Goal: Task Accomplishment & Management: Manage account settings

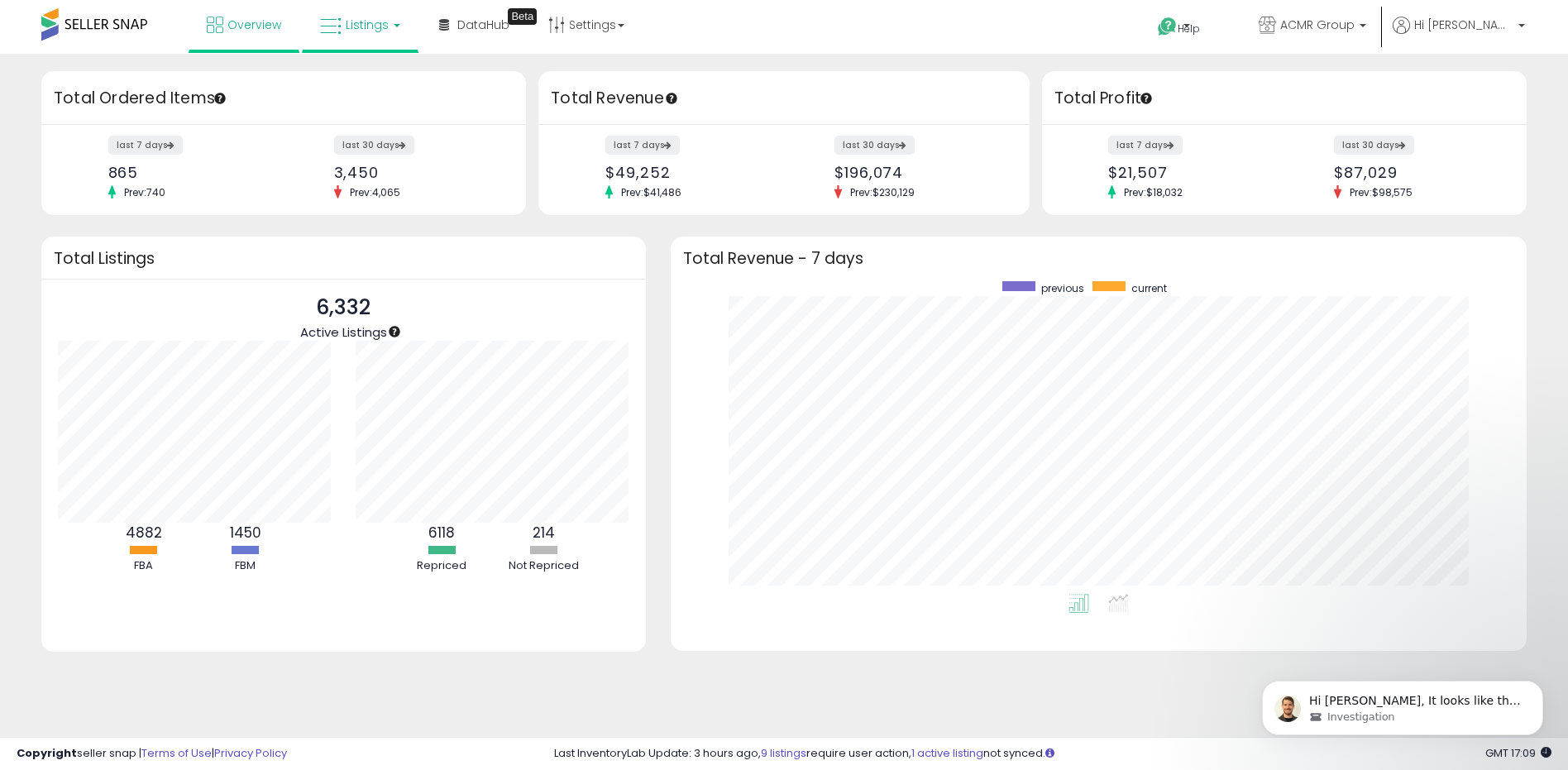
click at [365, 21] on span "Listings" at bounding box center [367, 25] width 43 height 17
click at [366, 87] on icon at bounding box center [373, 82] width 72 height 21
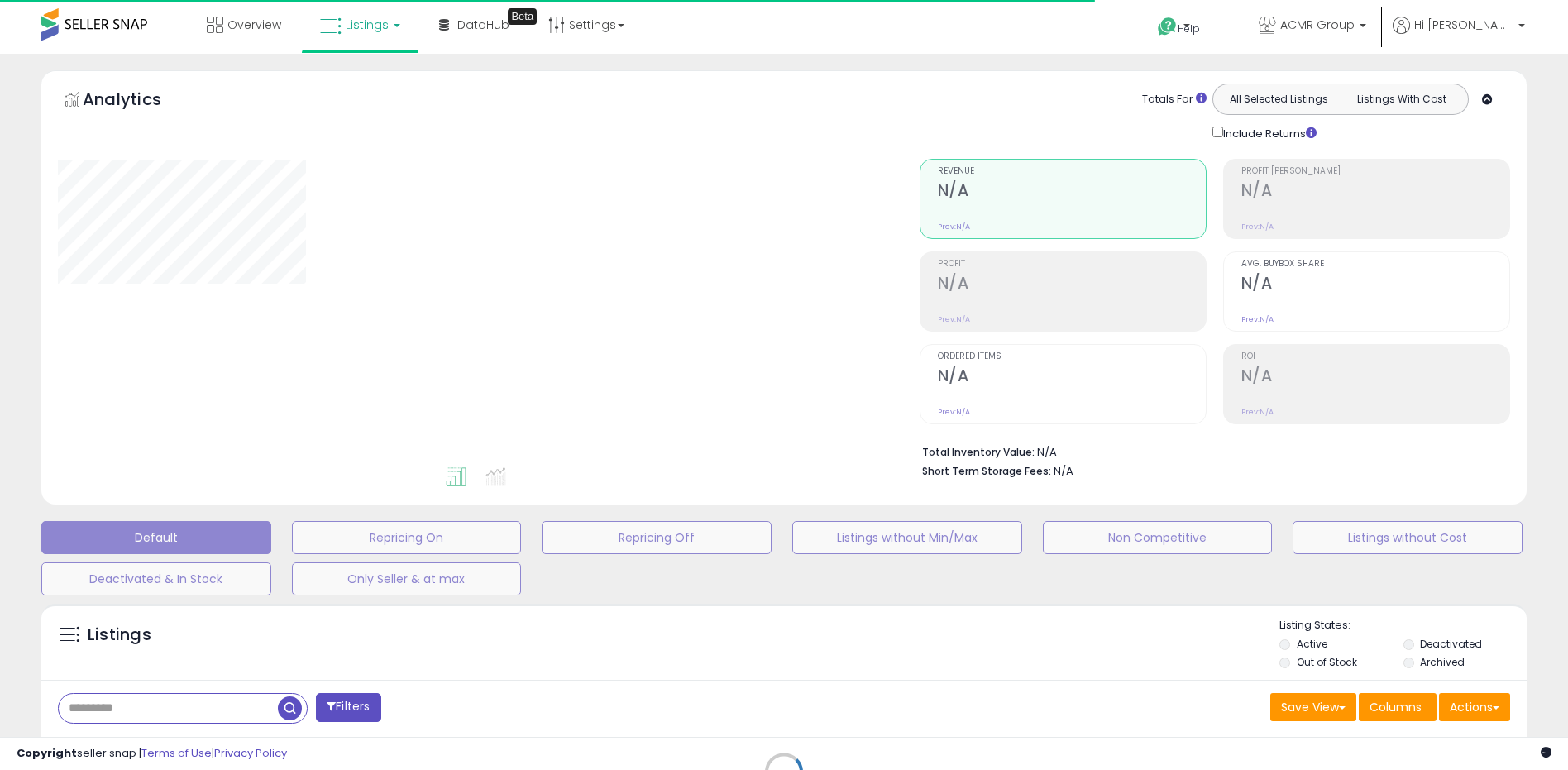
click at [203, 707] on div "Retrieving listings data.." at bounding box center [784, 784] width 1510 height 378
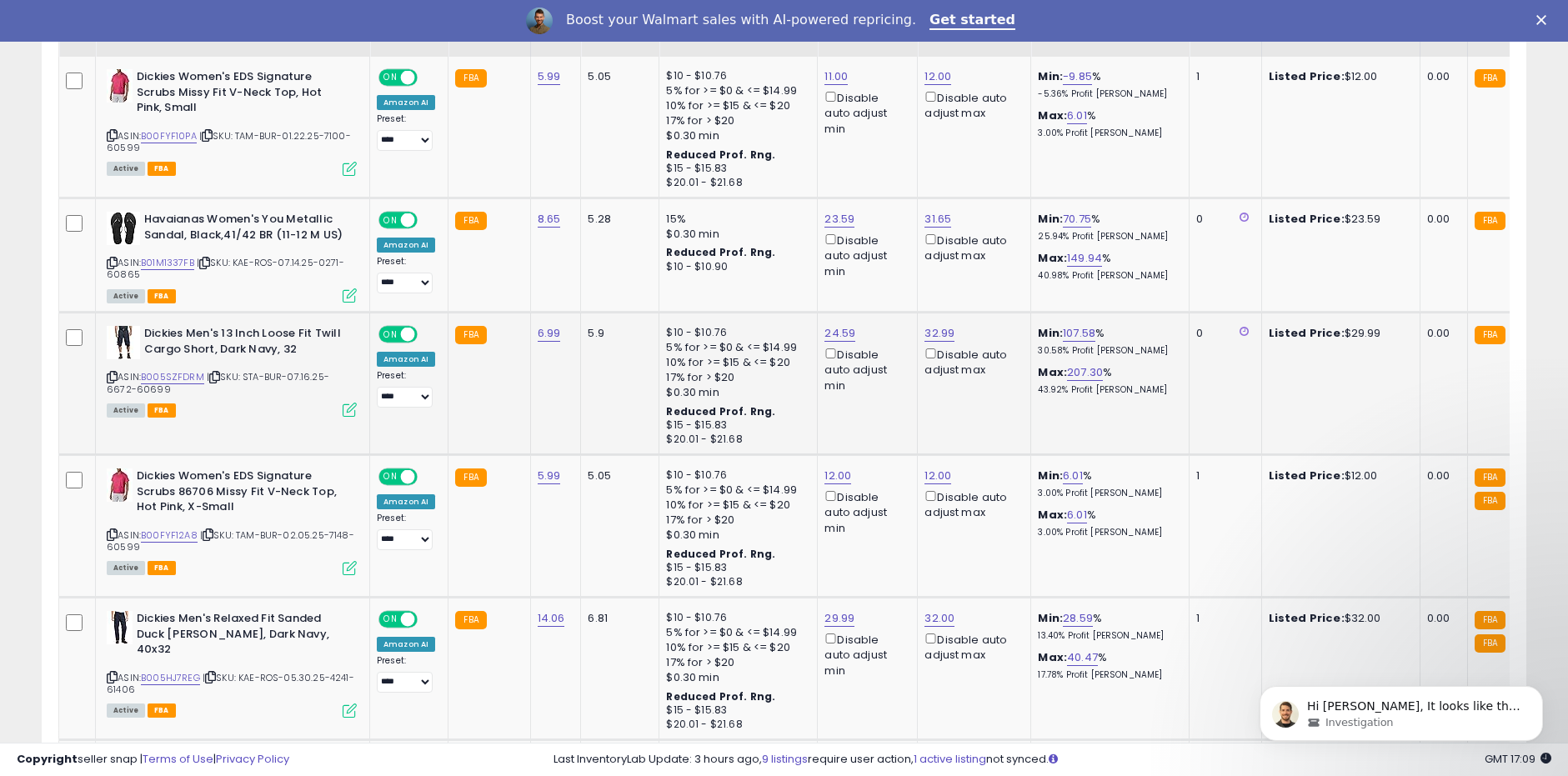
scroll to position [360, 0]
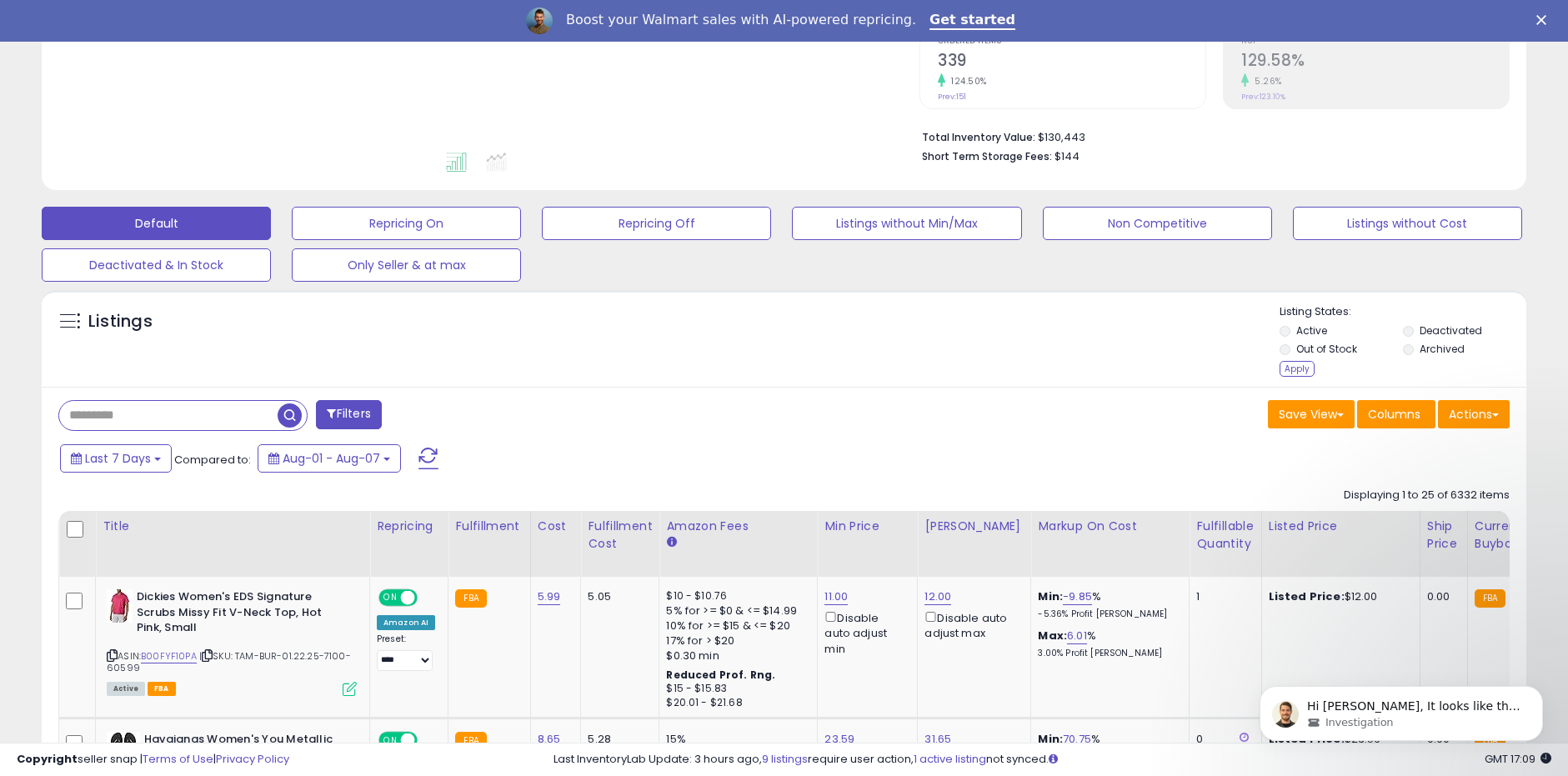
click at [1410, 361] on div "Listing States: Active Deactivated Out of Stock Archived Apply" at bounding box center [1403, 342] width 247 height 77
click at [1413, 358] on li "Archived" at bounding box center [1463, 352] width 121 height 19
click at [1301, 371] on div "Apply" at bounding box center [1297, 368] width 35 height 16
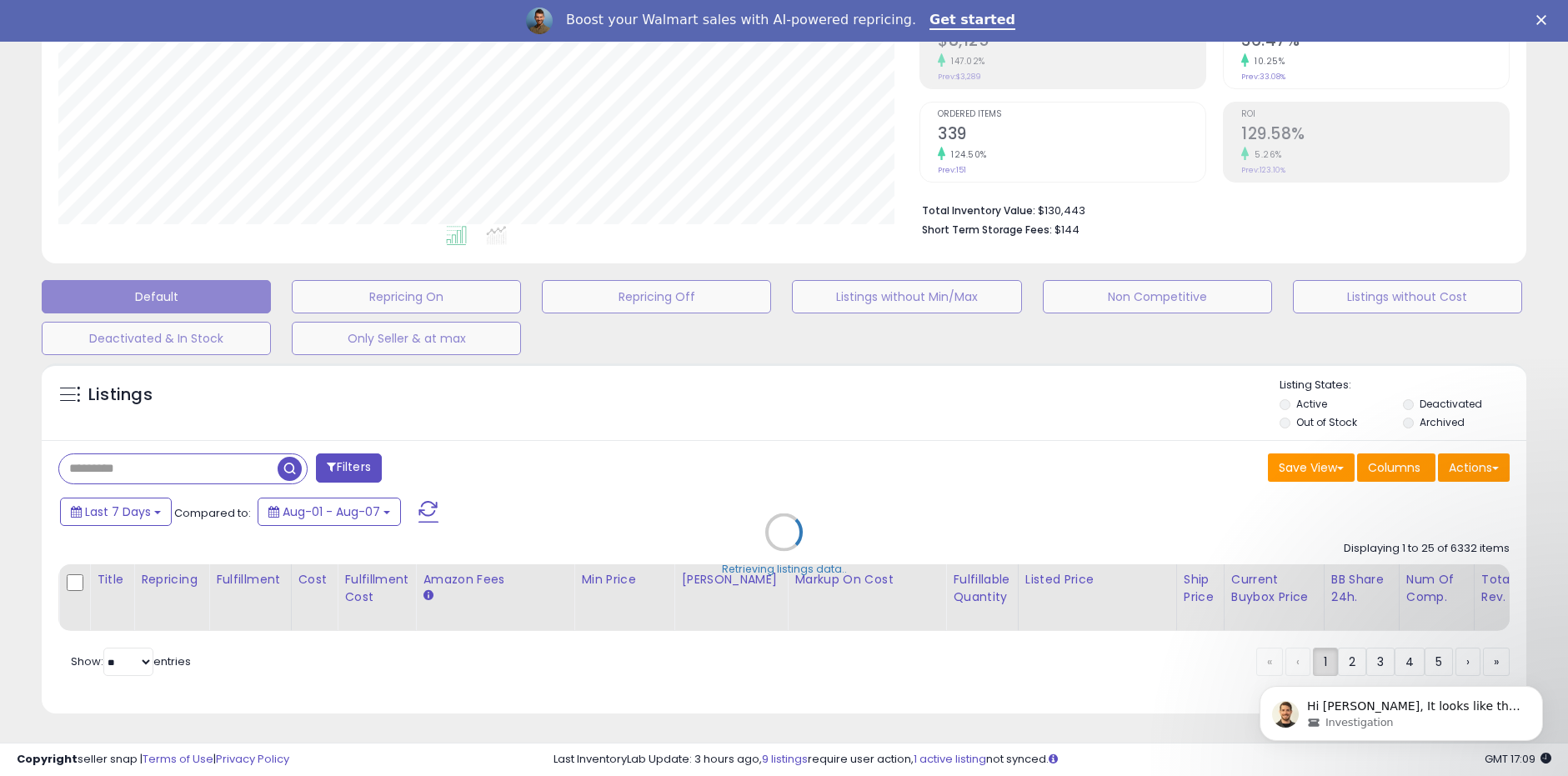
scroll to position [342, 861]
click at [164, 458] on div "Retrieving listings data.." at bounding box center [784, 545] width 1510 height 380
click at [165, 456] on div "Retrieving listings data.." at bounding box center [784, 545] width 1510 height 380
click at [189, 458] on div "Retrieving listings data.." at bounding box center [784, 545] width 1510 height 380
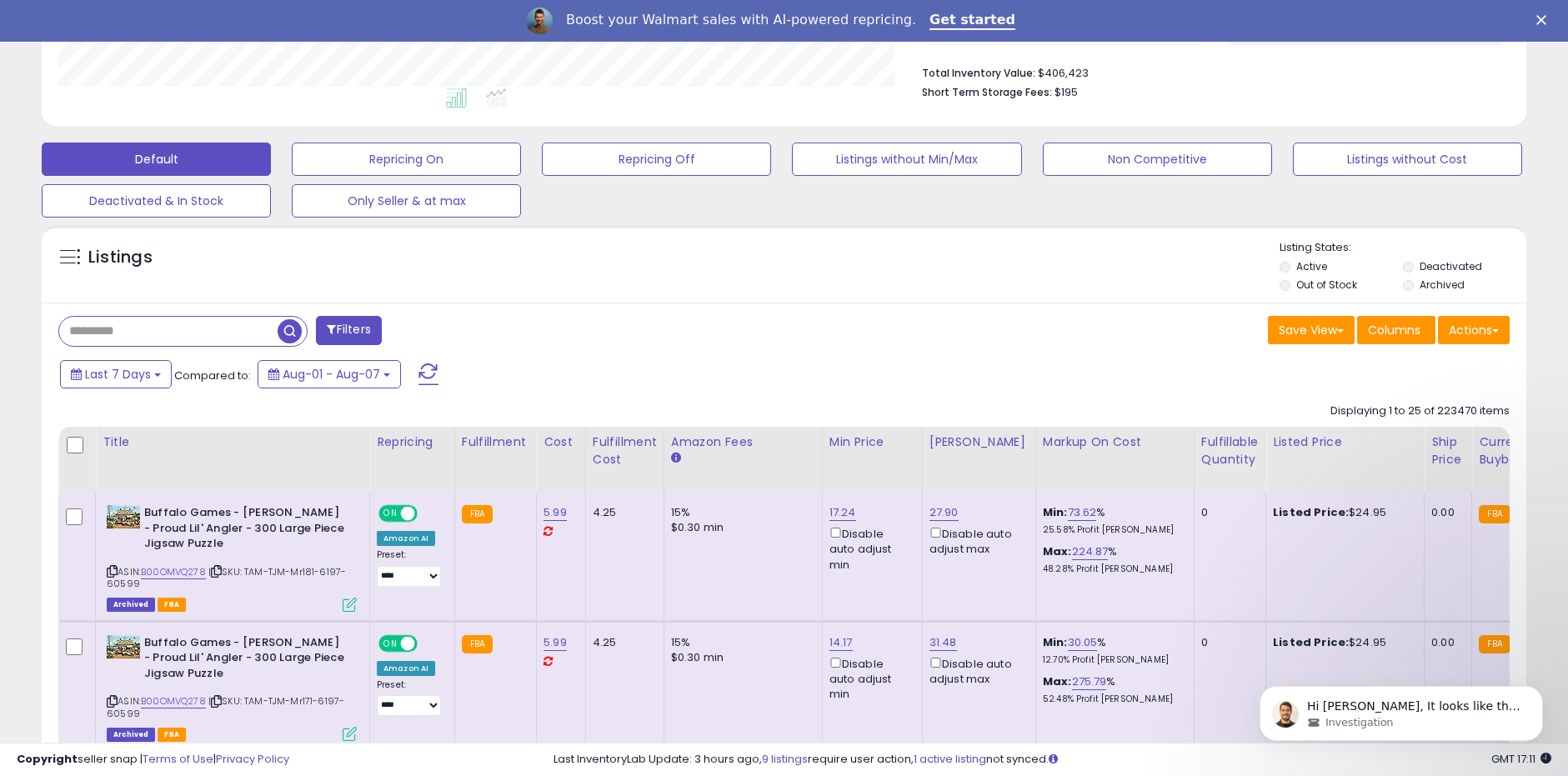
scroll to position [427, 0]
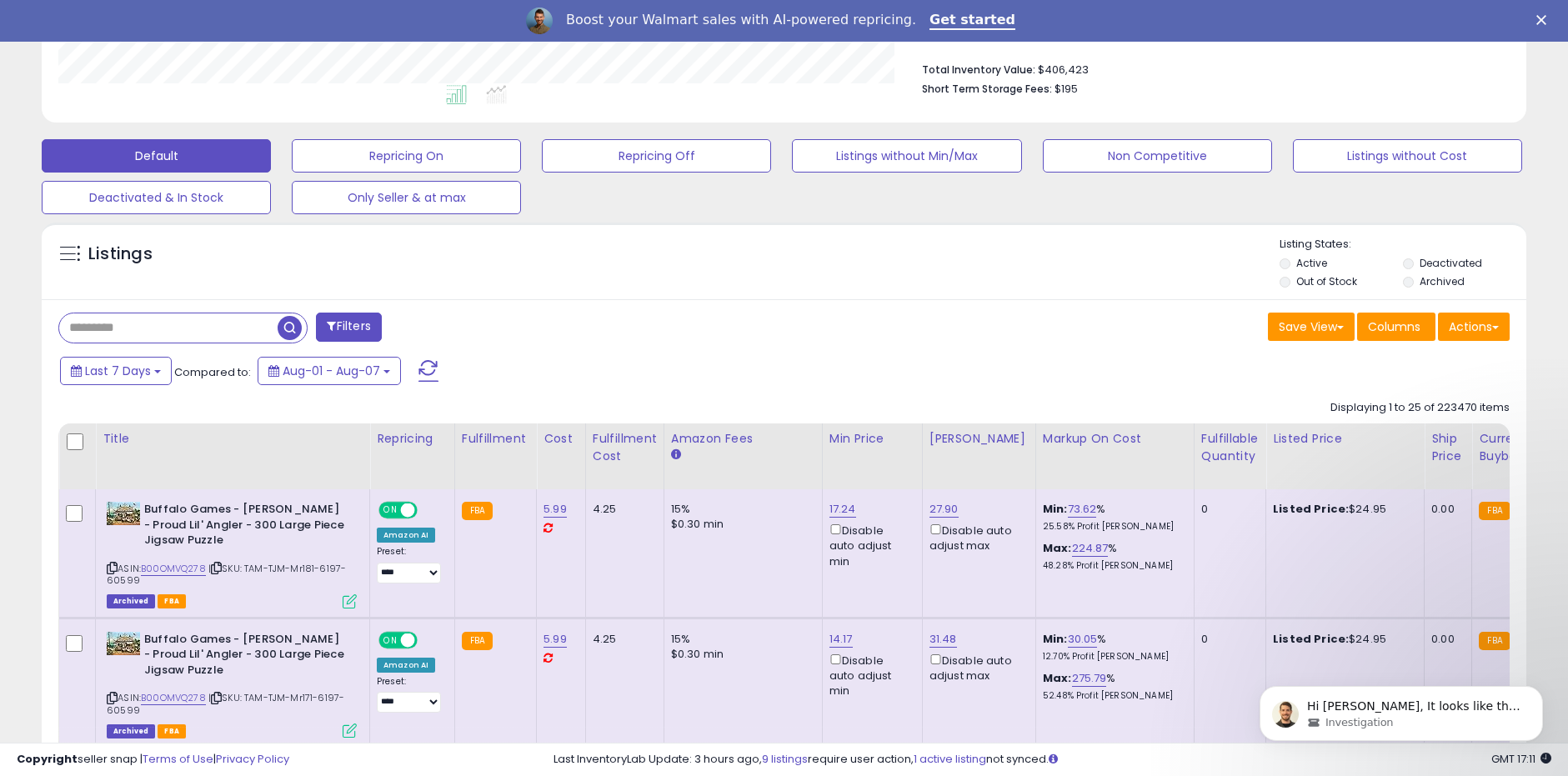
click at [133, 328] on input "text" at bounding box center [168, 327] width 219 height 29
paste input "**********"
type input "**********"
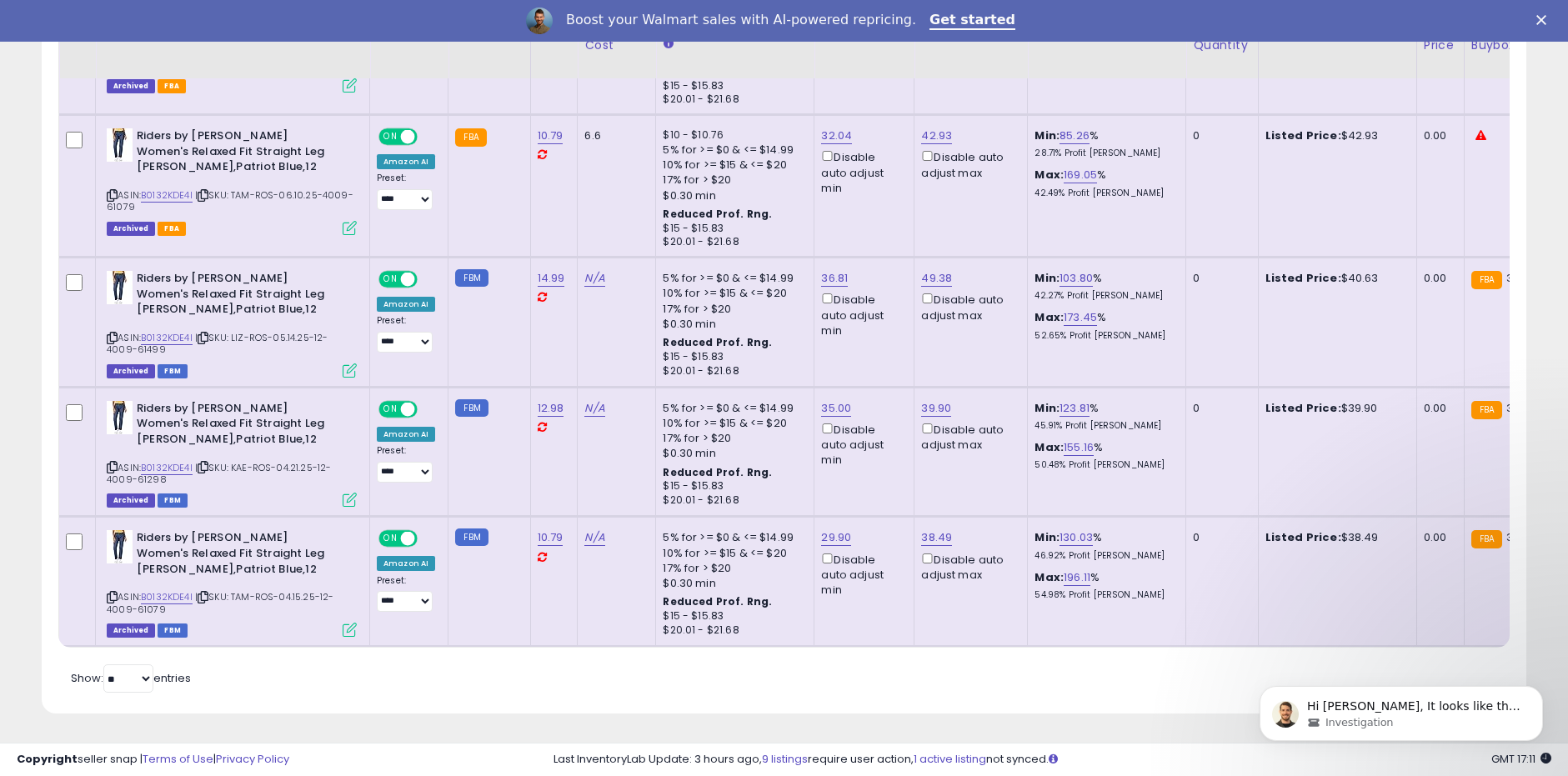
scroll to position [342, 861]
